Goal: Transaction & Acquisition: Purchase product/service

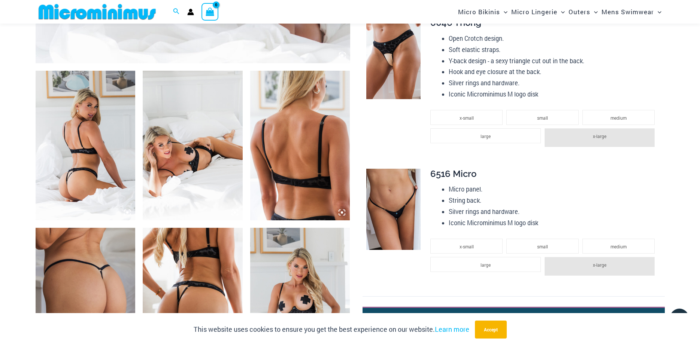
scroll to position [449, 0]
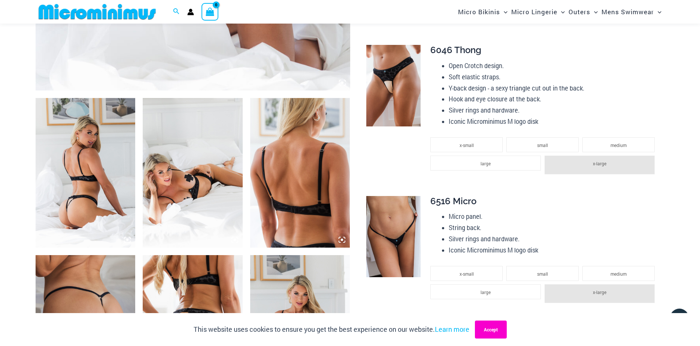
click at [484, 331] on button "Accept" at bounding box center [491, 330] width 32 height 18
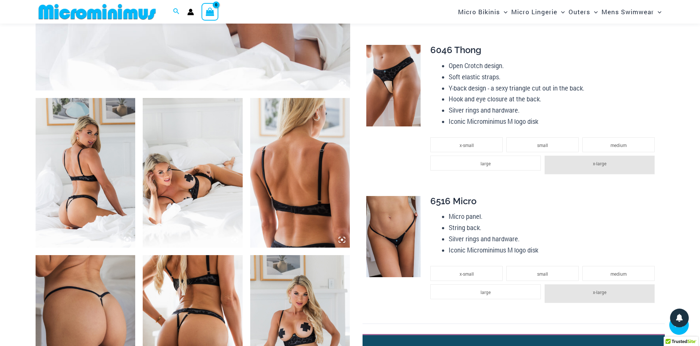
click at [342, 240] on icon at bounding box center [342, 240] width 2 height 2
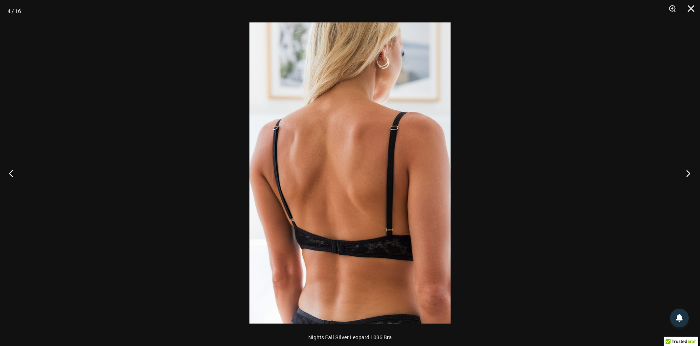
click at [691, 174] on button "Next" at bounding box center [686, 173] width 28 height 37
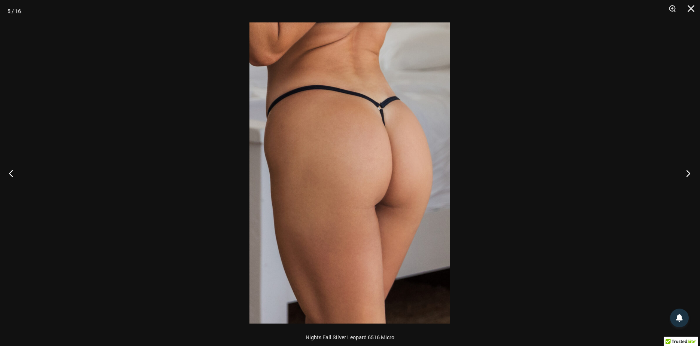
click at [690, 175] on button "Next" at bounding box center [686, 173] width 28 height 37
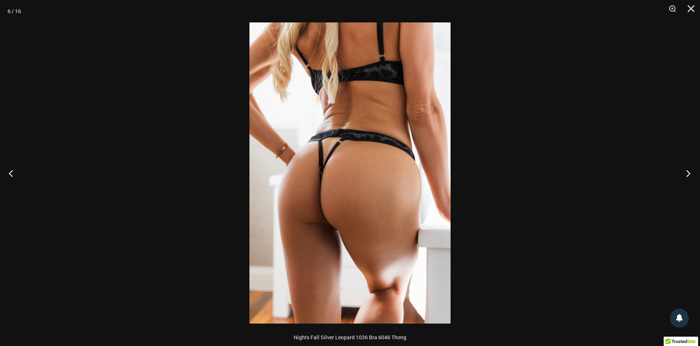
click at [690, 175] on button "Next" at bounding box center [686, 173] width 28 height 37
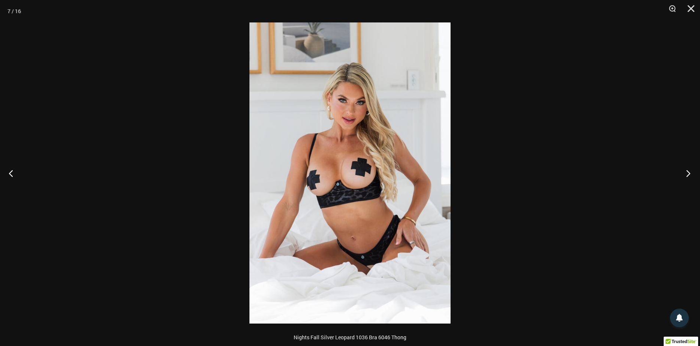
click at [690, 175] on button "Next" at bounding box center [686, 173] width 28 height 37
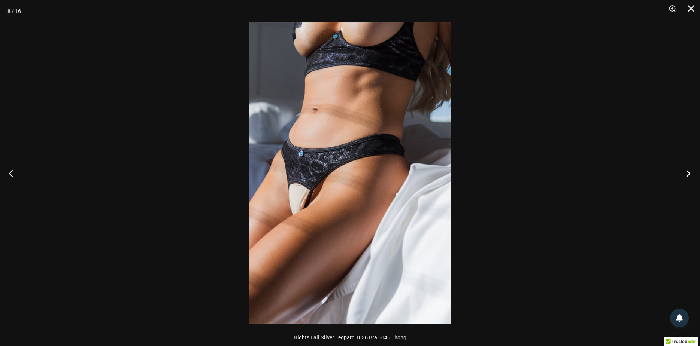
click at [690, 175] on button "Next" at bounding box center [686, 173] width 28 height 37
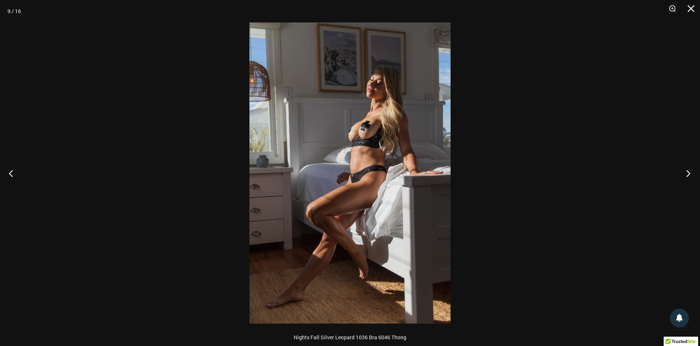
click at [690, 175] on button "Next" at bounding box center [686, 173] width 28 height 37
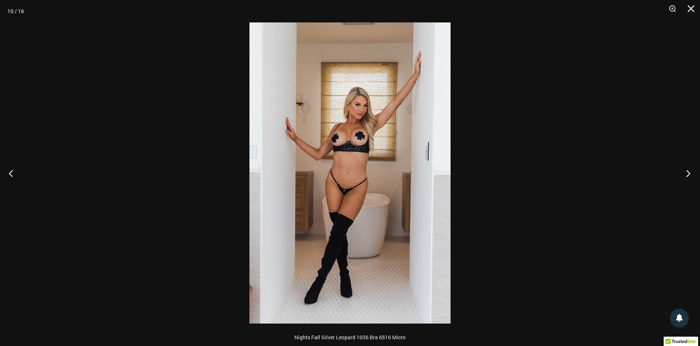
click at [690, 175] on button "Next" at bounding box center [686, 173] width 28 height 37
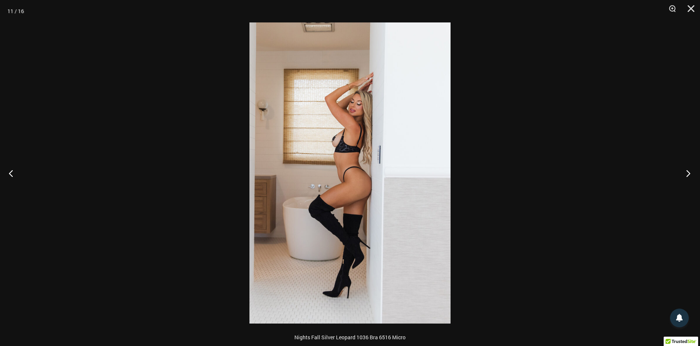
click at [690, 175] on button "Next" at bounding box center [686, 173] width 28 height 37
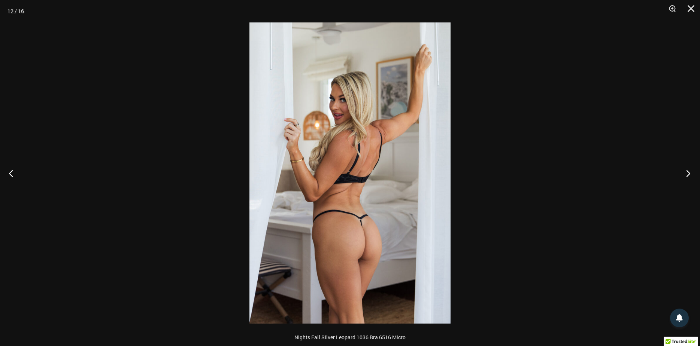
click at [690, 175] on button "Next" at bounding box center [686, 173] width 28 height 37
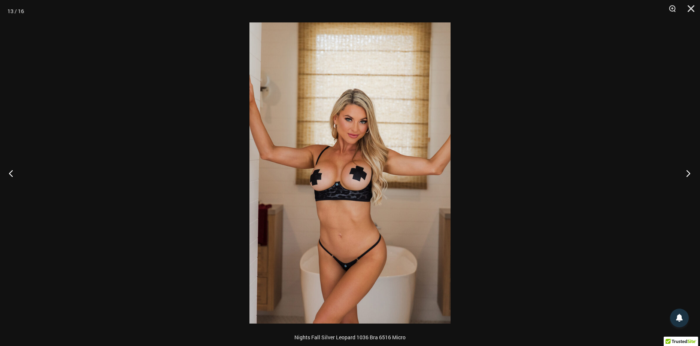
click at [690, 175] on button "Next" at bounding box center [686, 173] width 28 height 37
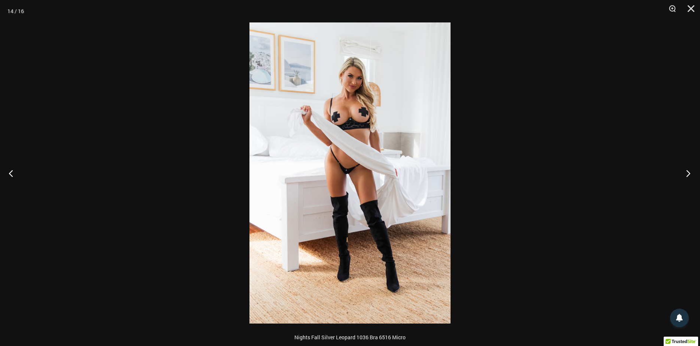
click at [690, 175] on button "Next" at bounding box center [686, 173] width 28 height 37
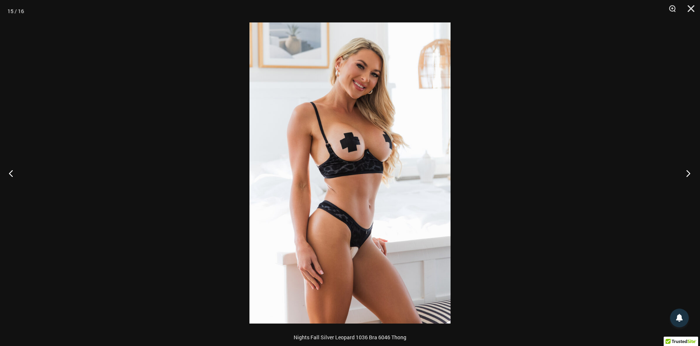
click at [690, 175] on button "Next" at bounding box center [686, 173] width 28 height 37
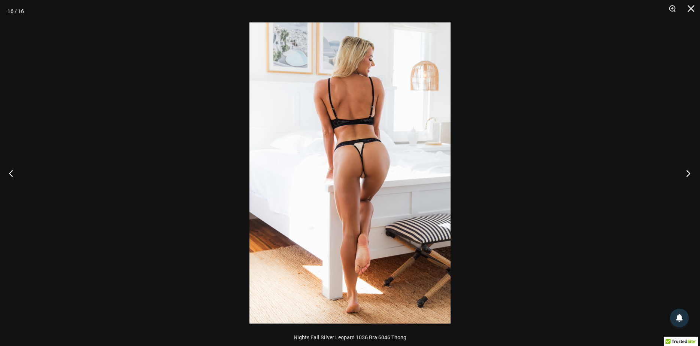
click at [690, 175] on button "Next" at bounding box center [686, 173] width 28 height 37
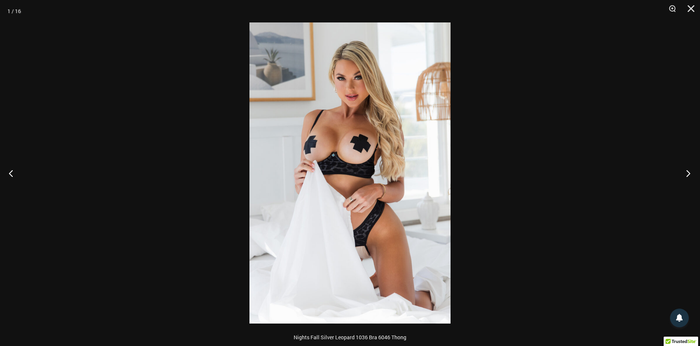
click at [690, 175] on button "Next" at bounding box center [686, 173] width 28 height 37
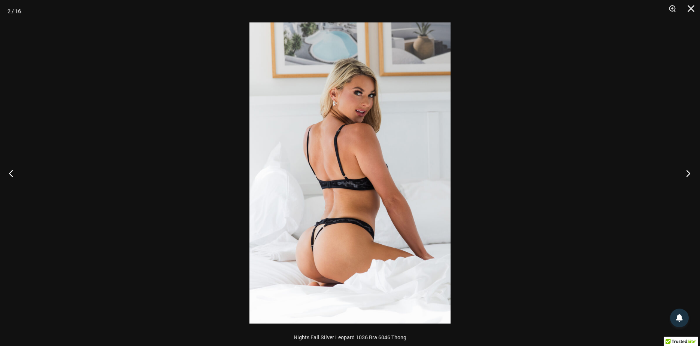
click at [690, 175] on button "Next" at bounding box center [686, 173] width 28 height 37
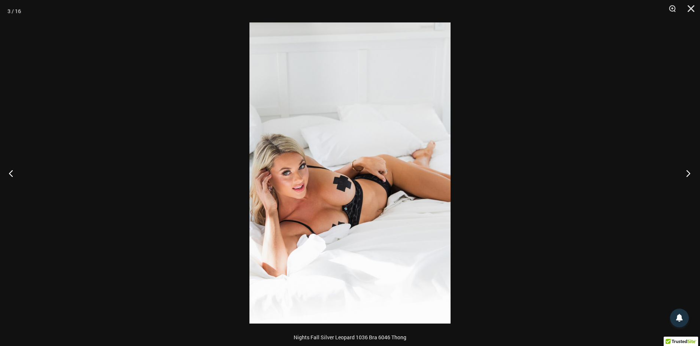
click at [690, 175] on button "Next" at bounding box center [686, 173] width 28 height 37
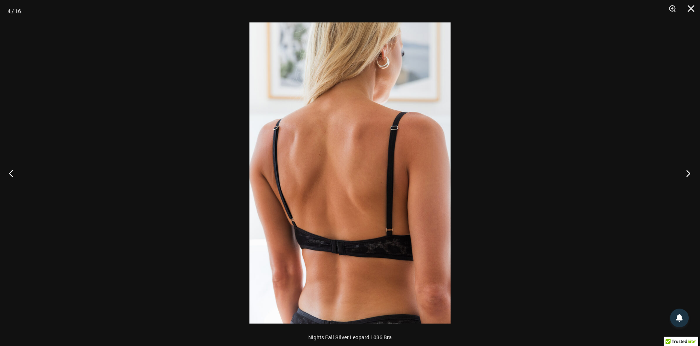
click at [690, 175] on button "Next" at bounding box center [686, 173] width 28 height 37
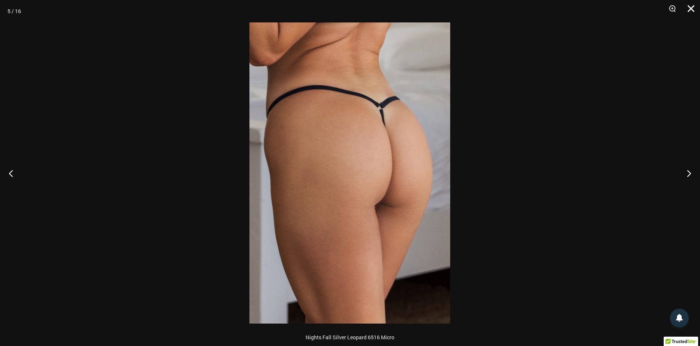
click at [690, 7] on button "Close" at bounding box center [688, 11] width 19 height 22
